Goal: Obtain resource: Obtain resource

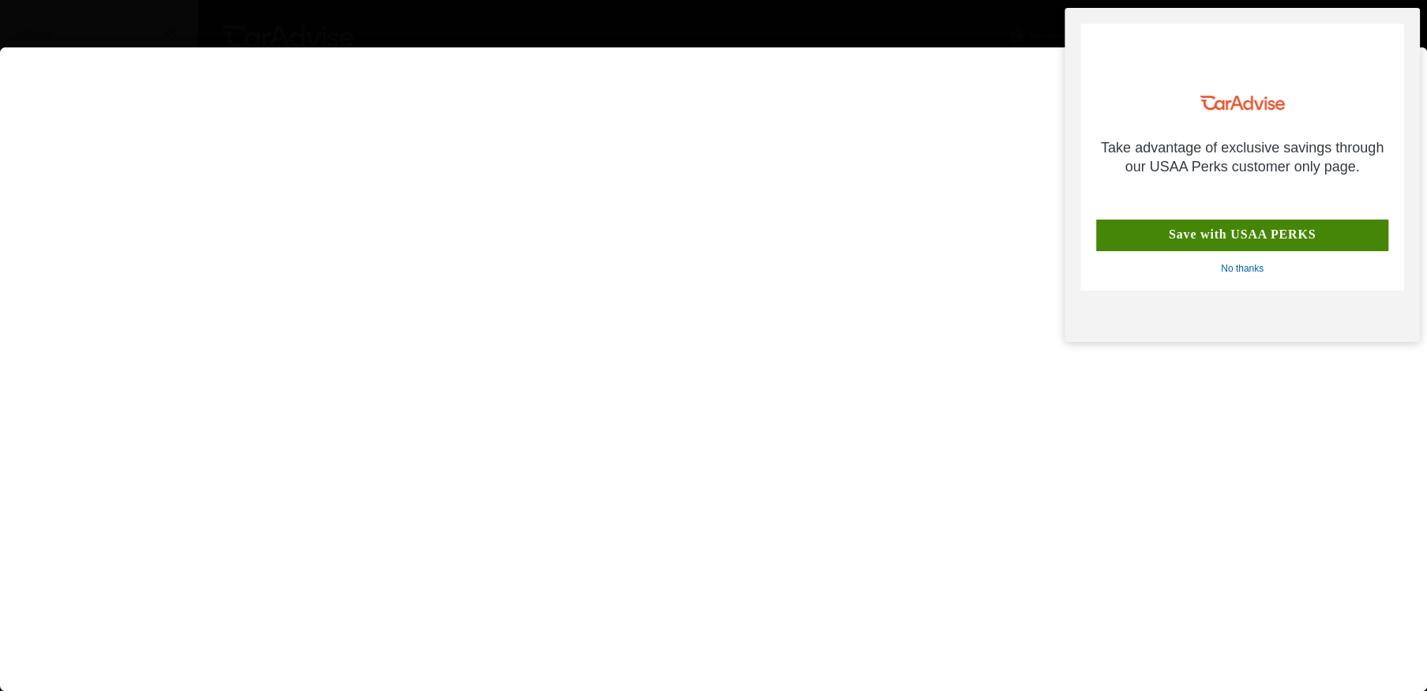
click at [1181, 230] on div "Save with USAA PERKS" at bounding box center [1242, 236] width 292 height 32
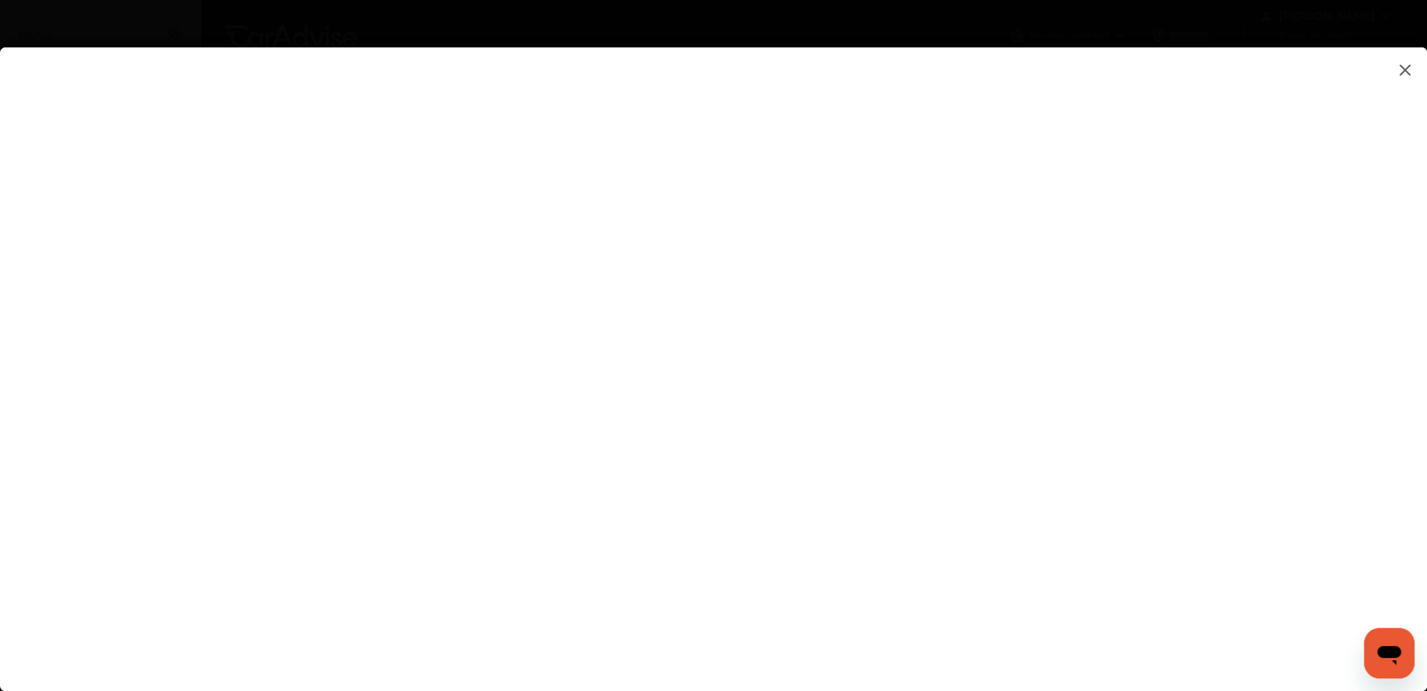
click at [1403, 70] on img at bounding box center [1404, 70] width 19 height 20
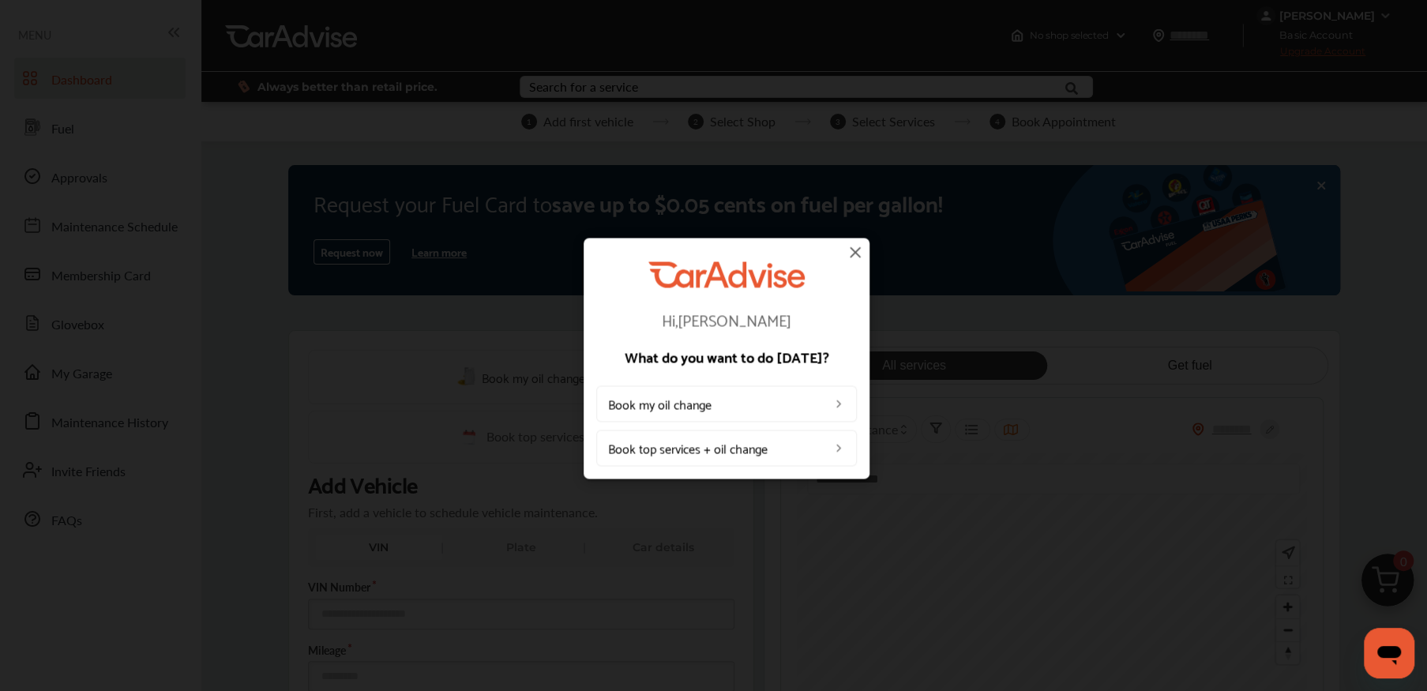
click at [854, 251] on img at bounding box center [855, 251] width 19 height 19
